Goal: Find specific page/section: Find specific page/section

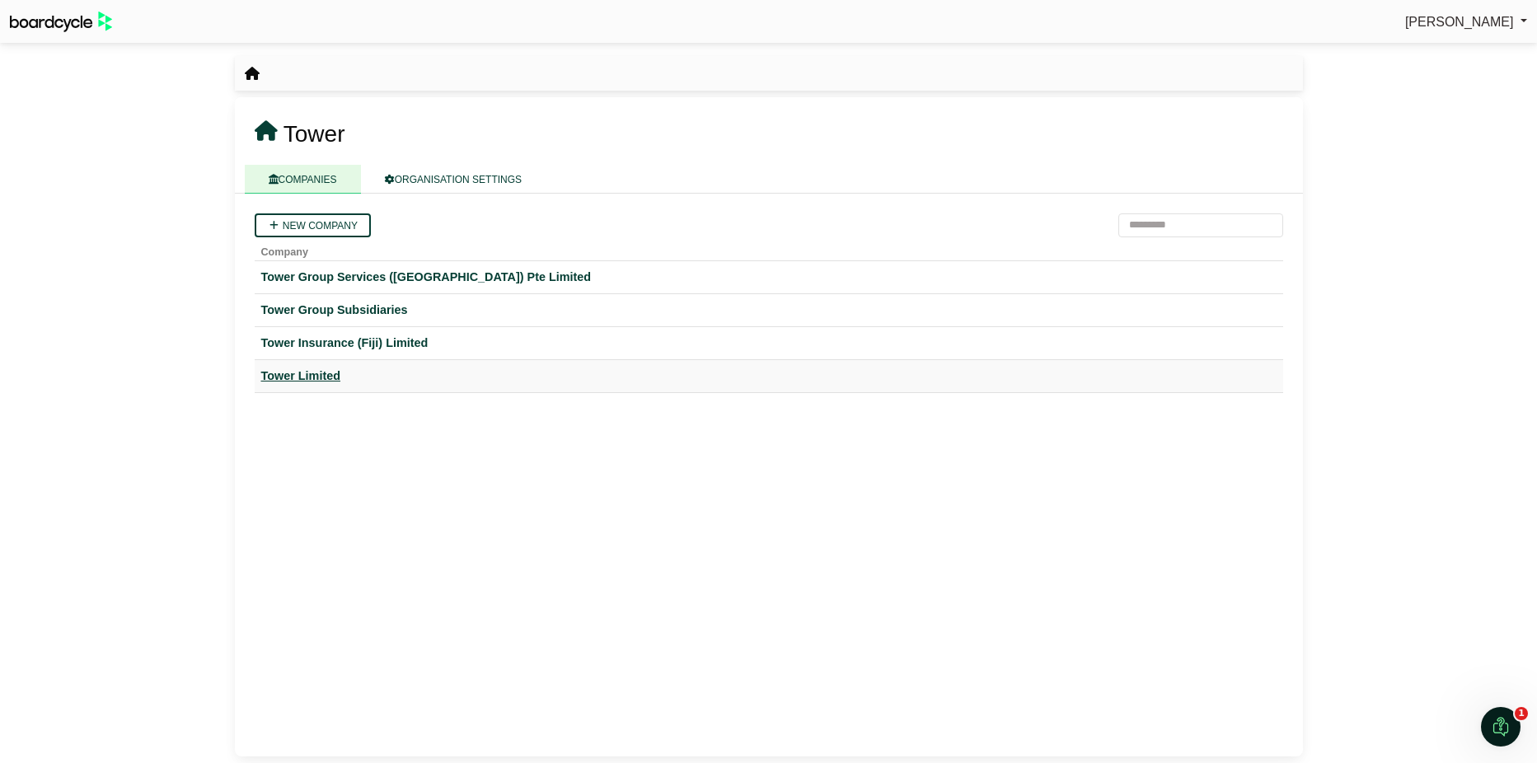
click at [316, 373] on div "Tower Limited" at bounding box center [768, 376] width 1015 height 19
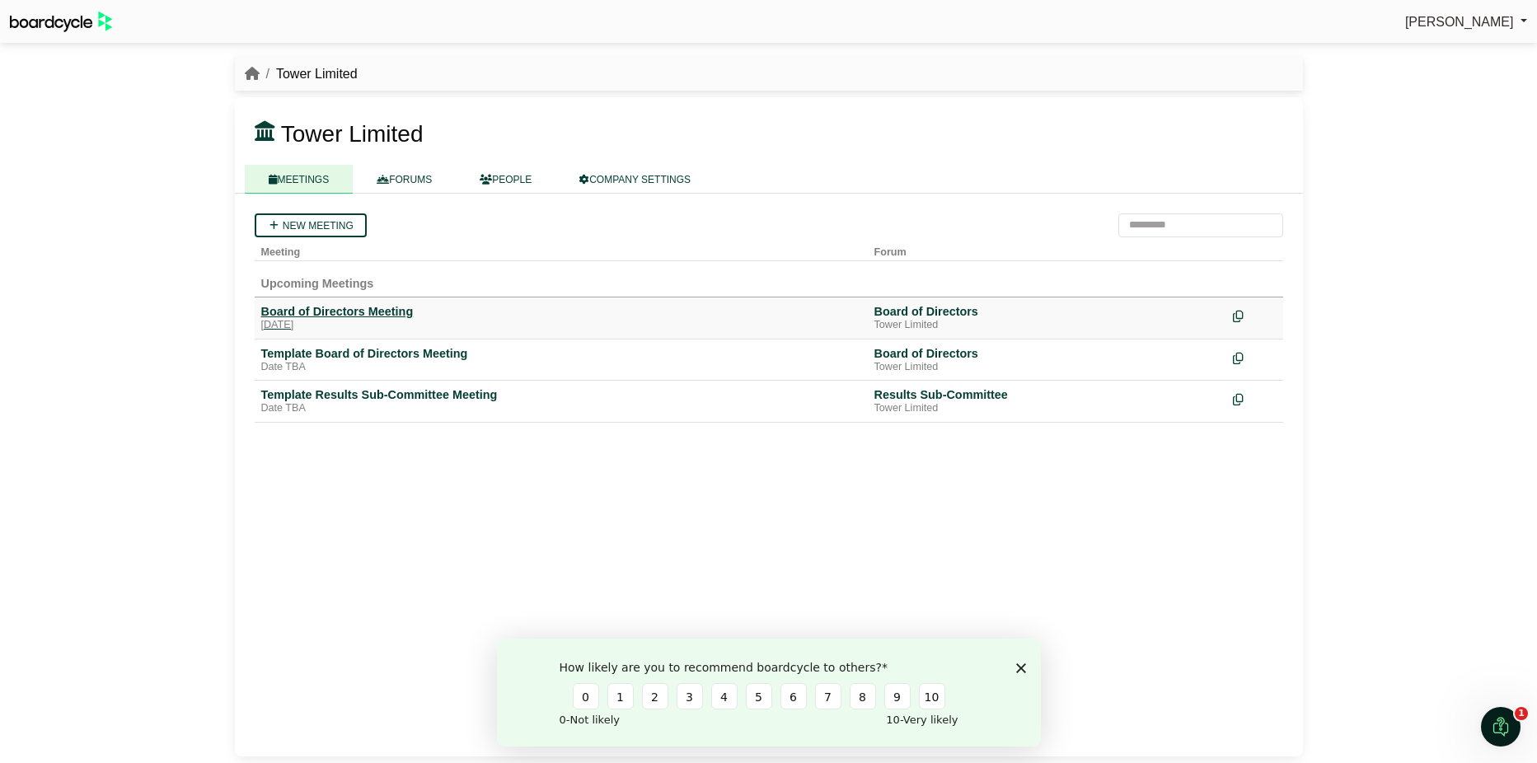
click at [346, 309] on div "Board of Directors Meeting" at bounding box center [561, 311] width 600 height 15
